Goal: Task Accomplishment & Management: Manage account settings

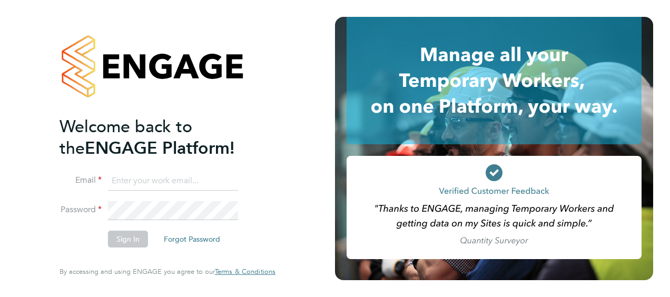
type input "sonja.marzouki@gmail.com"
click at [127, 239] on button "Sign In" at bounding box center [128, 239] width 40 height 17
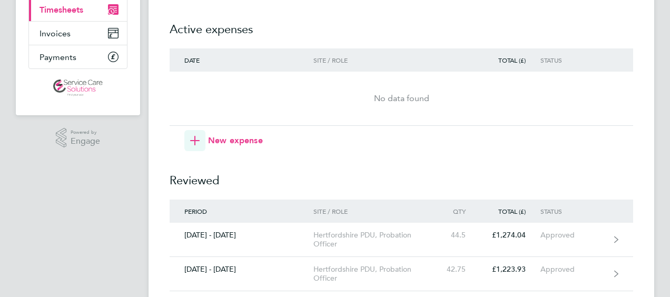
scroll to position [105, 0]
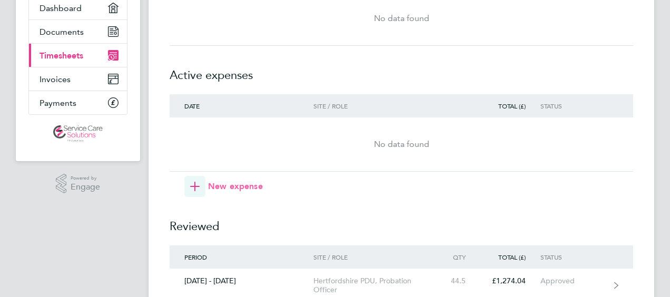
click at [196, 185] on icon "button" at bounding box center [194, 186] width 9 height 9
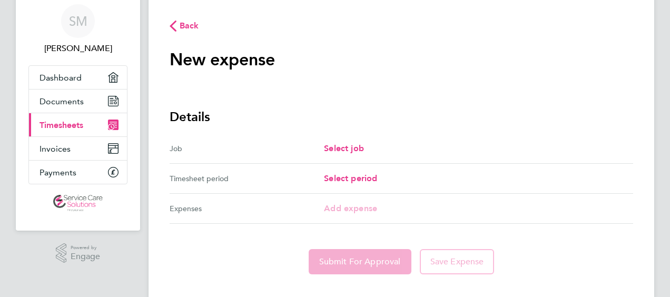
scroll to position [55, 0]
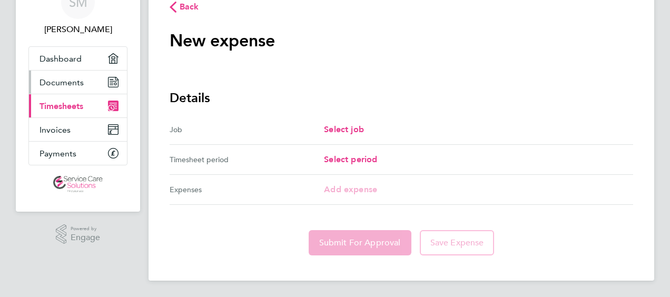
click at [78, 81] on span "Documents" at bounding box center [61, 82] width 44 height 10
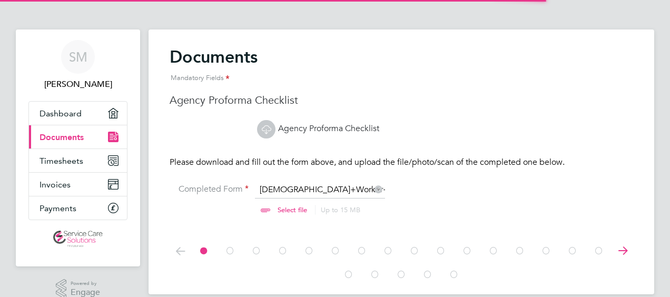
scroll to position [14, 131]
